Goal: Communication & Community: Share content

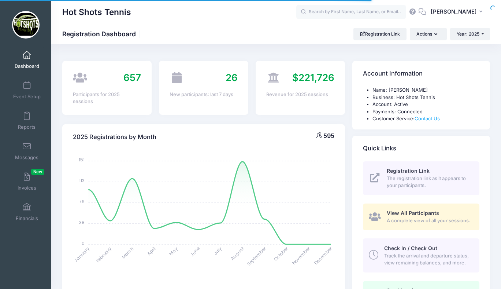
select select
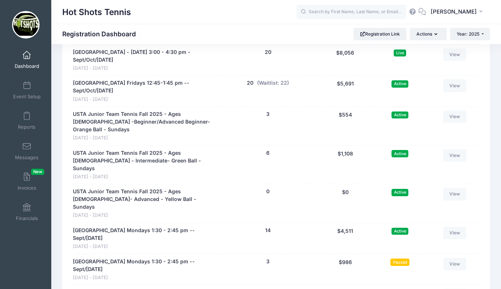
scroll to position [1849, 0]
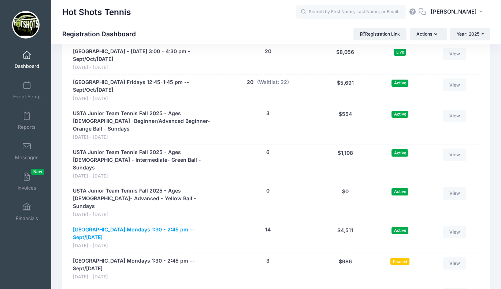
click at [166, 226] on link "[GEOGRAPHIC_DATA] Mondays 1:30 - 2:45 pm -- Sept/[DATE]" at bounding box center [144, 233] width 143 height 15
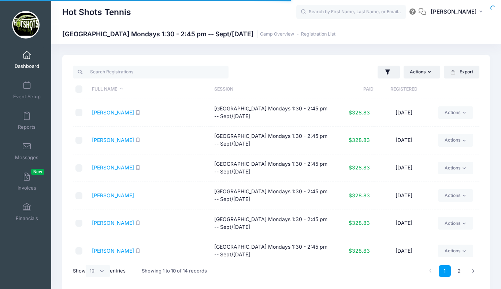
select select "10"
click at [27, 146] on span at bounding box center [27, 146] width 0 height 8
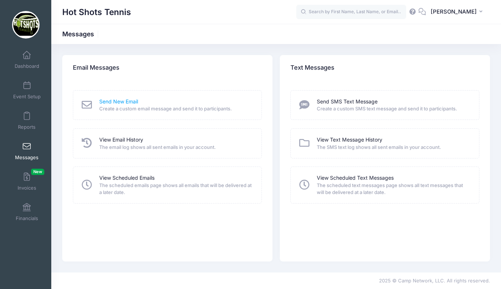
click at [118, 100] on link "Send New Email" at bounding box center [118, 102] width 39 height 8
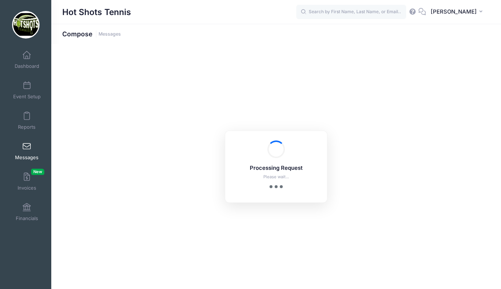
select select "2025"
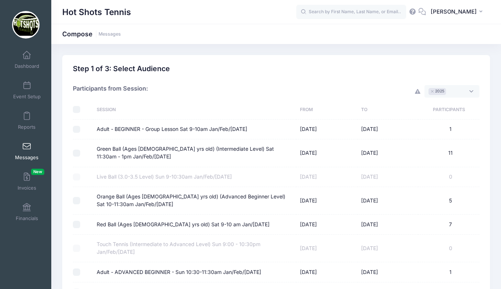
scroll to position [5, 0]
click at [458, 91] on span "× 2025" at bounding box center [452, 91] width 55 height 12
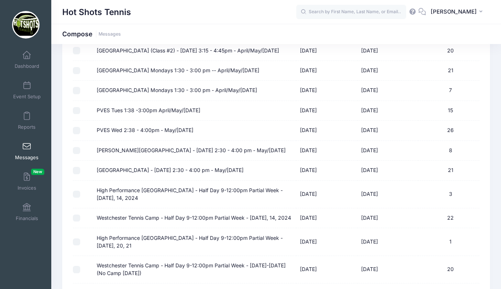
scroll to position [436, 0]
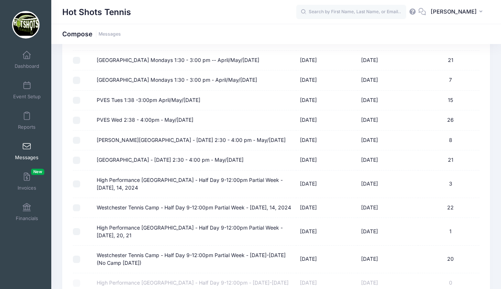
click at [136, 64] on label "Center Street Elementary Mondays 1:30 - 3:00 pm -- April/May/June 2024" at bounding box center [178, 60] width 163 height 8
click at [80, 64] on input "Center Street Elementary Mondays 1:30 - 3:00 pm -- April/May/June 2024" at bounding box center [76, 60] width 7 height 7
checkbox input "true"
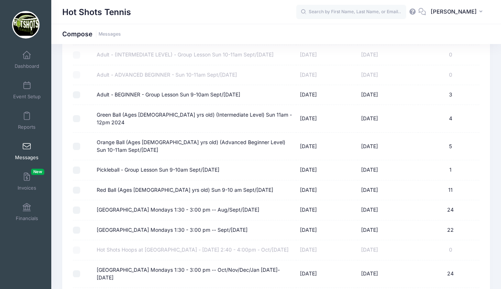
scroll to position [1487, 0]
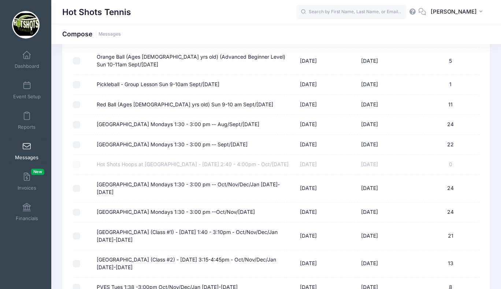
click at [173, 128] on label "Center Street Elementary Mondays 1:30 - 3:00 pm -- Aug/Sept/Oct 2024" at bounding box center [178, 125] width 163 height 8
click at [80, 128] on input "Center Street Elementary Mondays 1:30 - 3:00 pm -- Aug/Sept/Oct 2024" at bounding box center [76, 124] width 7 height 7
checkbox input "true"
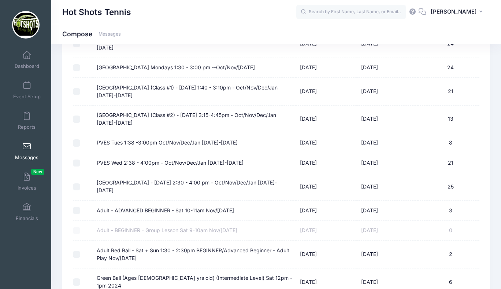
scroll to position [1632, 0]
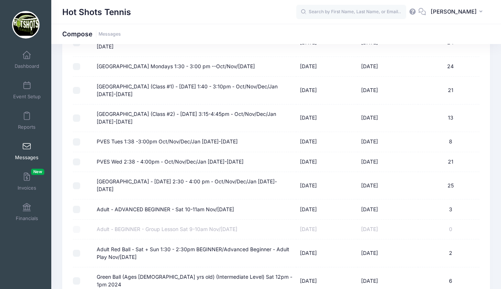
click at [190, 51] on label "Center Street Elementary Mondays 1:30 - 3:00 pm -- Oct/Nov/Dec/Jan 2024-2025" at bounding box center [195, 42] width 196 height 15
click at [80, 47] on input "Center Street Elementary Mondays 1:30 - 3:00 pm -- Oct/Nov/Dec/Jan 2024-2025" at bounding box center [76, 42] width 7 height 7
checkbox input "true"
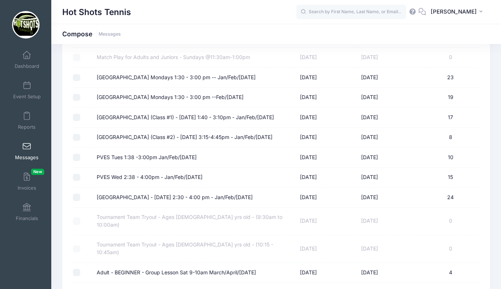
scroll to position [2286, 0]
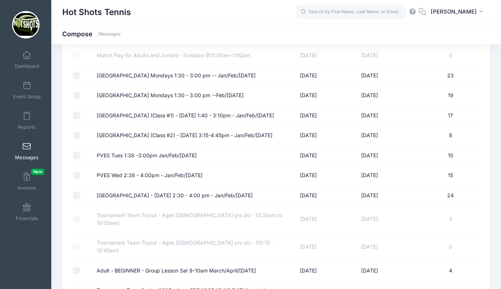
click at [176, 79] on label "Center Street Elementary Mondays 1:30 - 3:00 pm -- Jan/Feb/March 2025" at bounding box center [176, 76] width 159 height 8
click at [80, 79] on input "Center Street Elementary Mondays 1:30 - 3:00 pm -- Jan/Feb/March 2025" at bounding box center [76, 75] width 7 height 7
checkbox input "true"
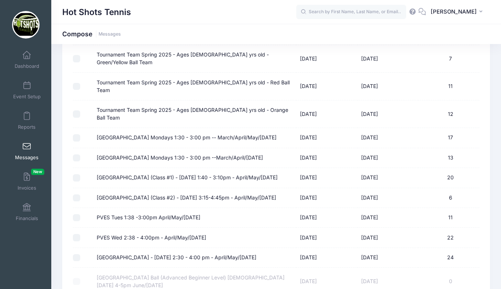
scroll to position [2525, 0]
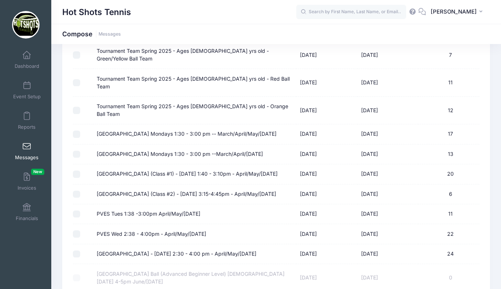
click at [184, 130] on label "Center Street Elementary Mondays 1:30 - 3:00 pm -- March/April/May/June 2025" at bounding box center [187, 134] width 180 height 8
click at [80, 130] on input "Center Street Elementary Mondays 1:30 - 3:00 pm -- March/April/May/June 2025" at bounding box center [76, 133] width 7 height 7
checkbox input "true"
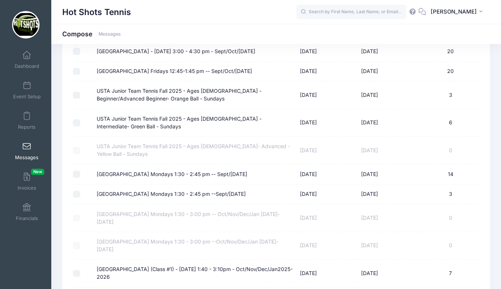
scroll to position [3146, 0]
click at [192, 170] on label "[GEOGRAPHIC_DATA] Mondays 1:30 - 2:45 pm -- Sept/[DATE]" at bounding box center [172, 174] width 151 height 8
click at [80, 170] on input "[GEOGRAPHIC_DATA] Mondays 1:30 - 2:45 pm -- Sept/[DATE]" at bounding box center [76, 173] width 7 height 7
checkbox input "true"
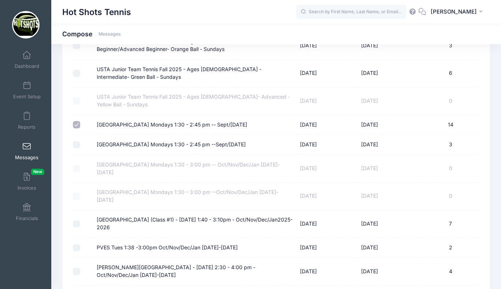
scroll to position [3297, 0]
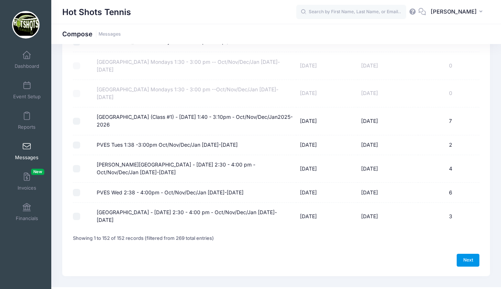
click at [468, 253] on link "Next" at bounding box center [468, 259] width 23 height 12
select select "50"
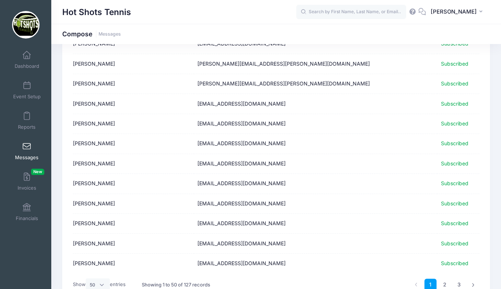
scroll to position [855, 0]
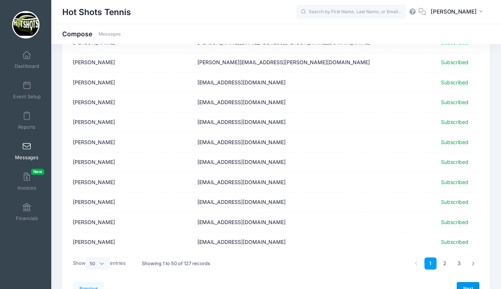
click at [466, 285] on link "Next" at bounding box center [468, 288] width 23 height 12
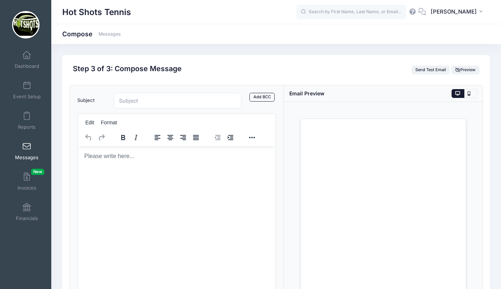
scroll to position [0, 0]
click at [161, 166] on html at bounding box center [176, 156] width 197 height 20
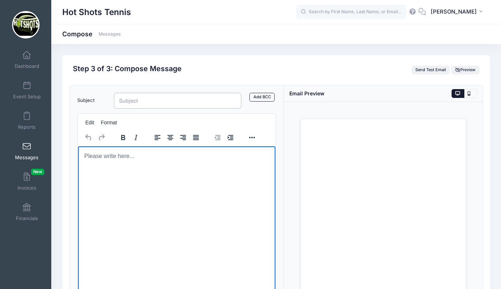
click at [148, 102] on input "Subject" at bounding box center [177, 101] width 127 height 16
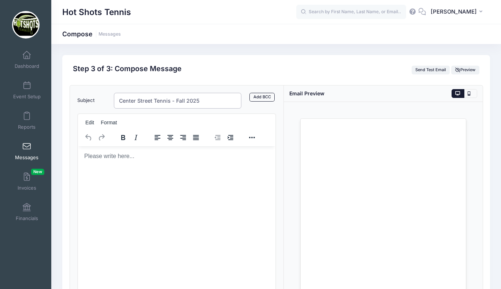
type input "Center Street Tennis - Fall 2025"
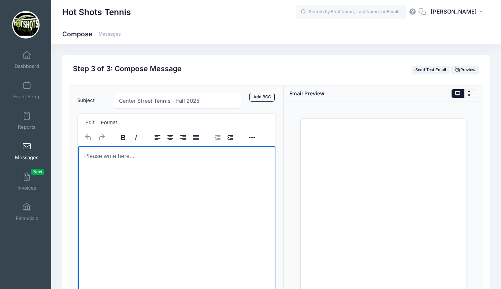
click at [133, 166] on html at bounding box center [176, 156] width 197 height 20
click at [144, 166] on html at bounding box center [176, 156] width 197 height 20
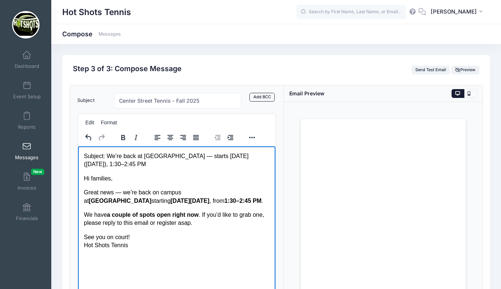
click at [93, 178] on p "Hi families," at bounding box center [177, 178] width 186 height 8
click at [201, 222] on p "We have a couple of spots open right now . If you’d like to grab one, please re…" at bounding box center [177, 218] width 186 height 16
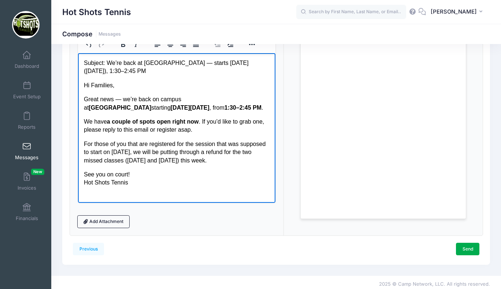
scroll to position [94, 0]
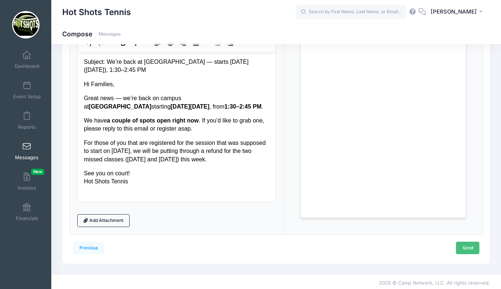
click at [465, 247] on link "Send" at bounding box center [467, 247] width 23 height 12
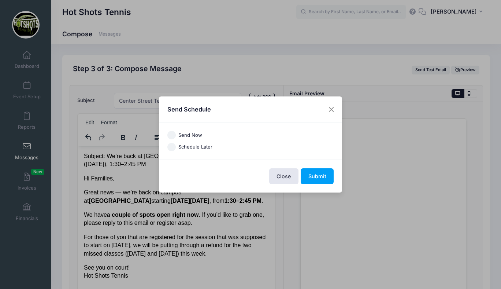
click at [171, 134] on input "Send Now" at bounding box center [171, 135] width 8 height 8
radio input "true"
click at [316, 175] on button "Submit" at bounding box center [317, 176] width 33 height 16
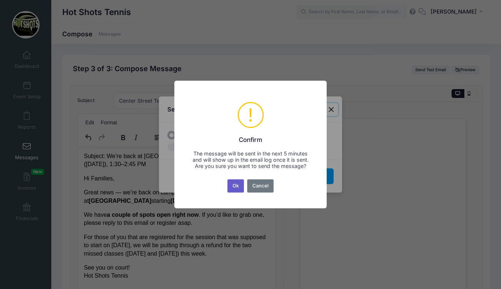
click at [235, 188] on button "Ok" at bounding box center [235, 185] width 17 height 13
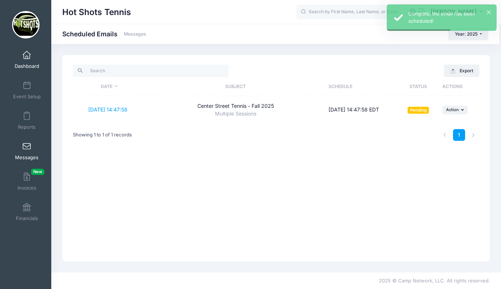
click at [27, 54] on span at bounding box center [27, 55] width 0 height 8
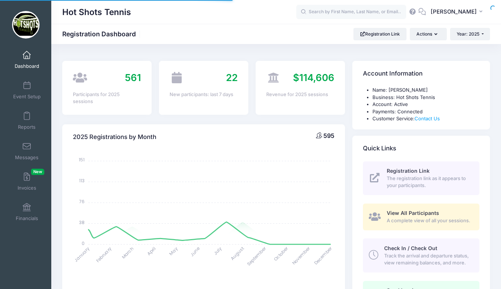
select select
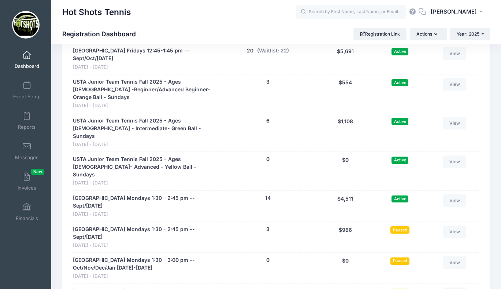
scroll to position [1887, 0]
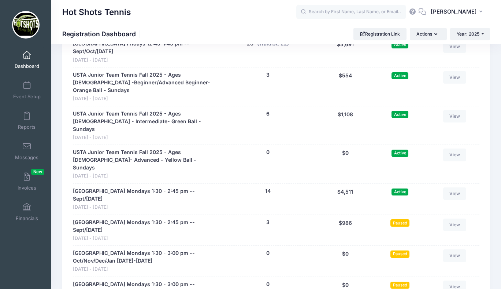
click at [27, 56] on span at bounding box center [27, 55] width 0 height 8
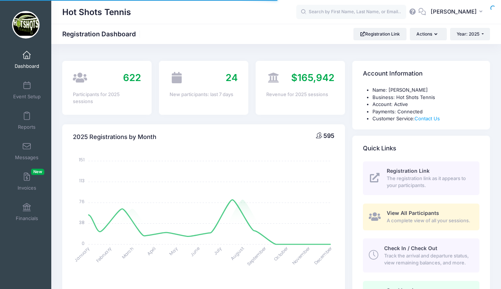
select select
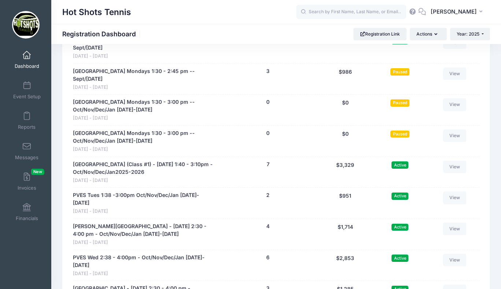
scroll to position [2252, 0]
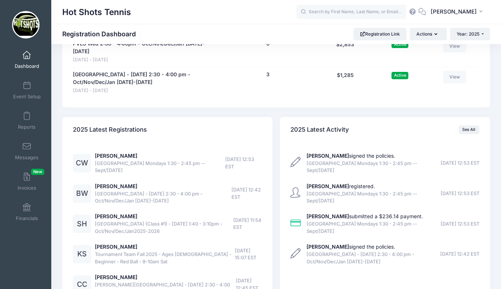
click at [27, 59] on link "Dashboard" at bounding box center [27, 60] width 35 height 26
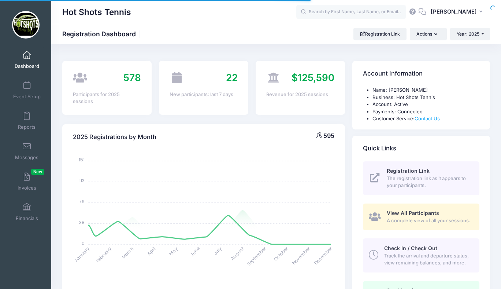
select select
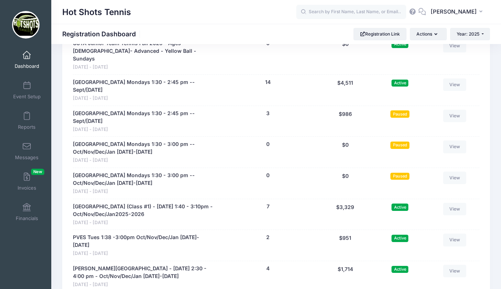
scroll to position [1993, 0]
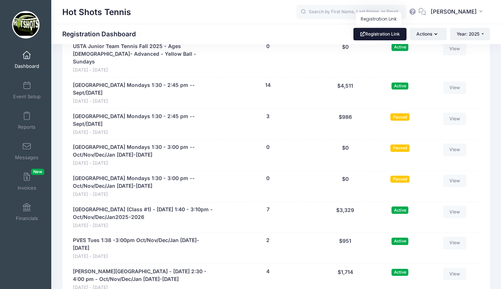
click at [386, 32] on link "Registration Link" at bounding box center [379, 34] width 53 height 12
